Goal: Navigation & Orientation: Find specific page/section

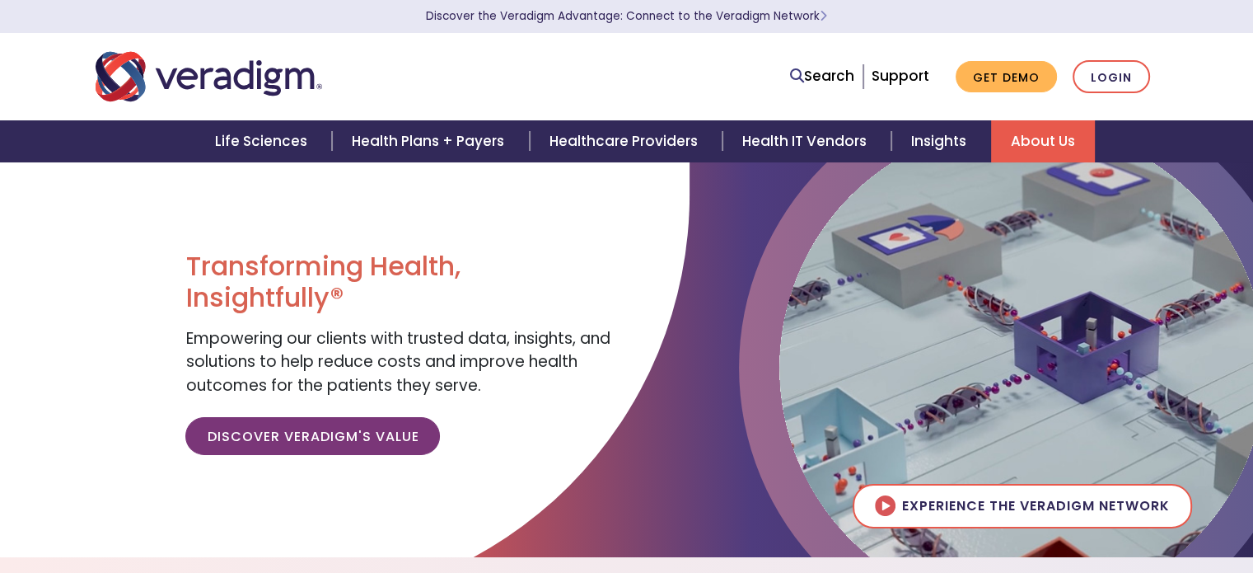
click at [1022, 144] on link "About Us" at bounding box center [1043, 141] width 104 height 42
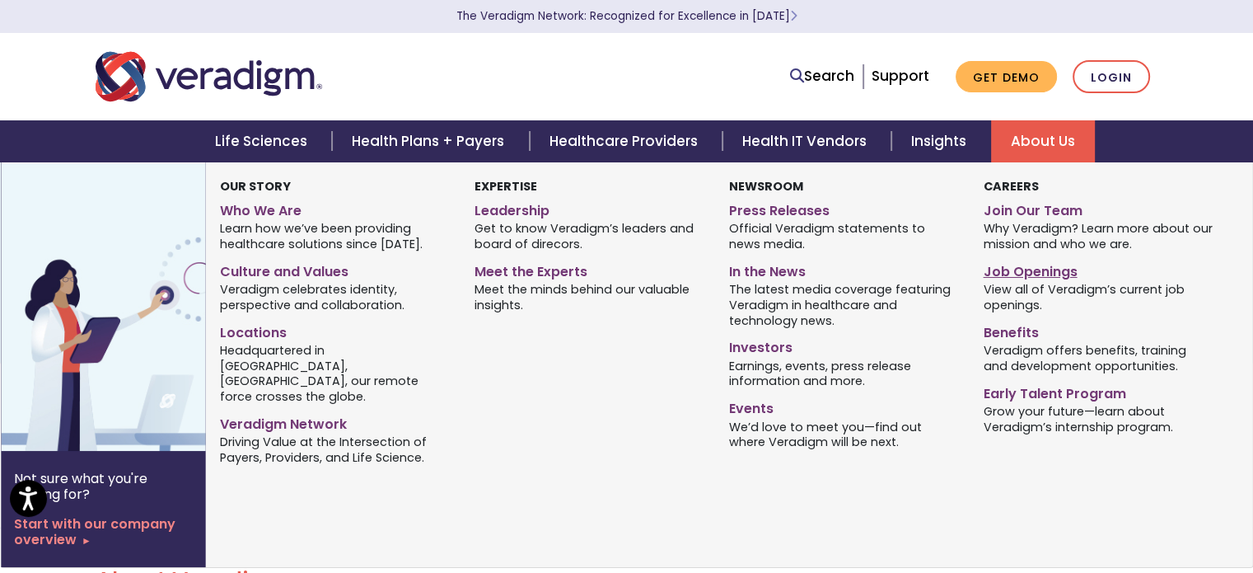
click at [1002, 268] on link "Job Openings" at bounding box center [1098, 269] width 230 height 24
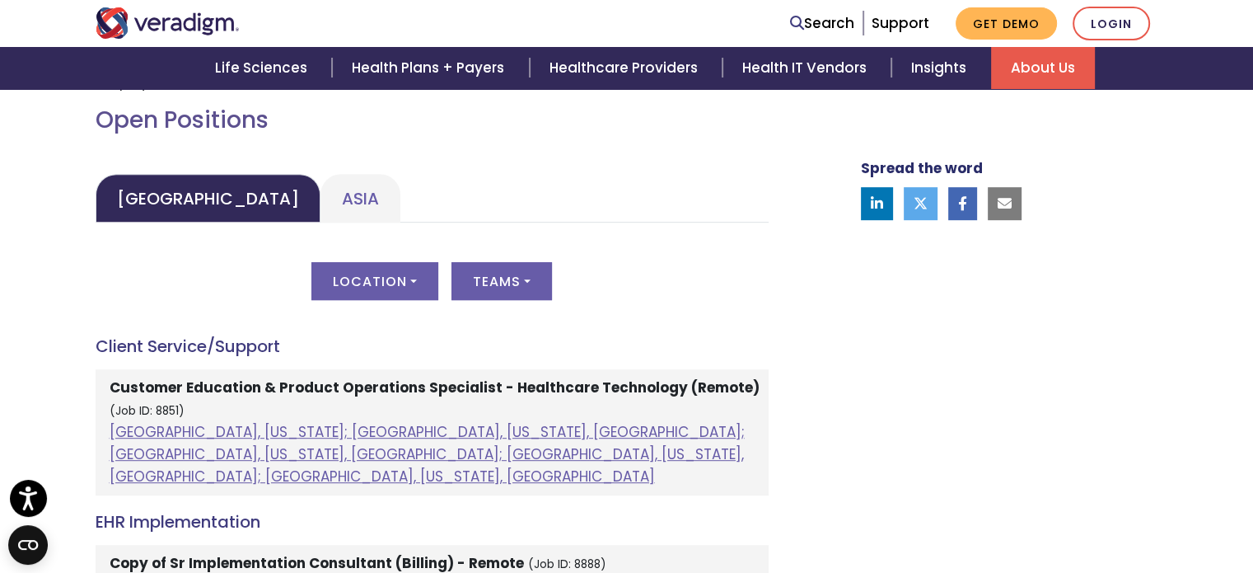
scroll to position [742, 0]
click at [321, 195] on link "Asia" at bounding box center [361, 197] width 80 height 49
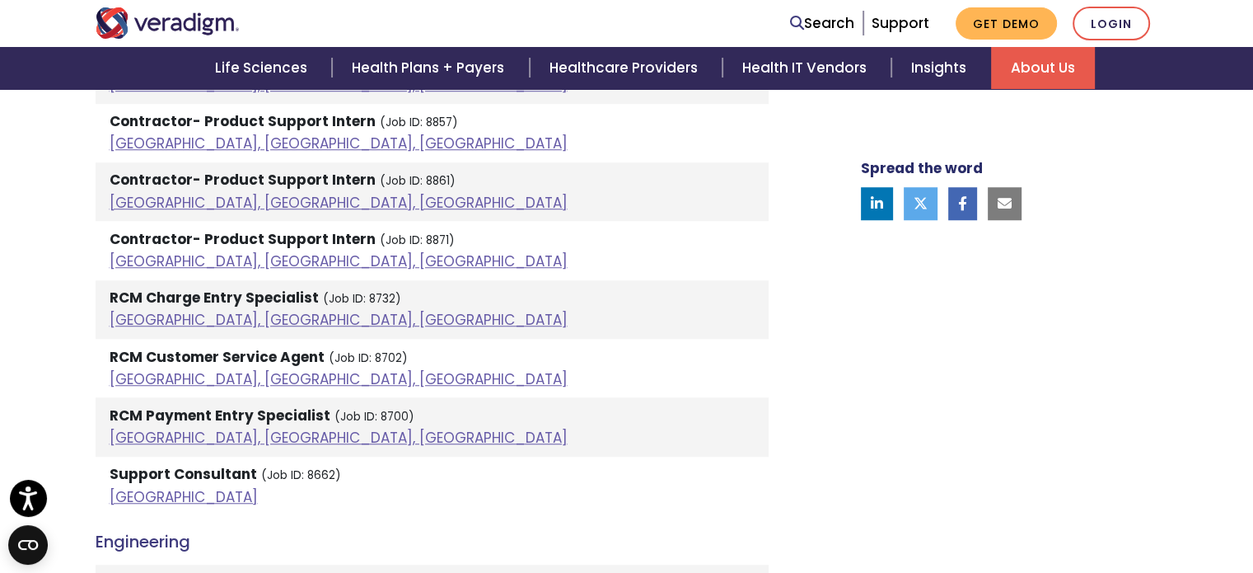
scroll to position [1401, 0]
